Goal: Task Accomplishment & Management: Manage account settings

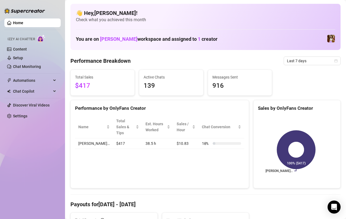
click at [15, 118] on link "Settings" at bounding box center [20, 116] width 14 height 4
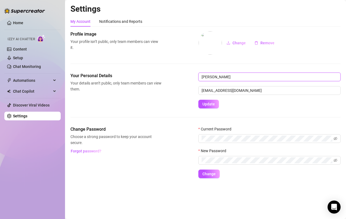
click at [256, 78] on input "[PERSON_NAME]" at bounding box center [270, 76] width 142 height 9
type input "Lauren"
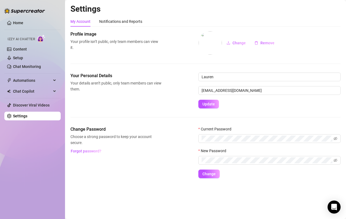
click at [209, 104] on span "Update" at bounding box center [209, 104] width 12 height 4
click at [17, 22] on link "Home" at bounding box center [18, 23] width 10 height 4
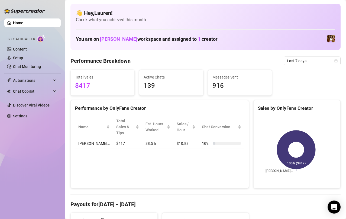
scroll to position [0, 0]
